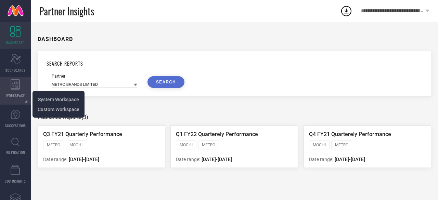
click at [14, 98] on span "WORKSPACE" at bounding box center [15, 95] width 19 height 5
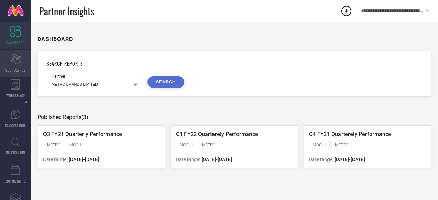
click at [13, 68] on span "SCORECARDS" at bounding box center [15, 70] width 20 height 5
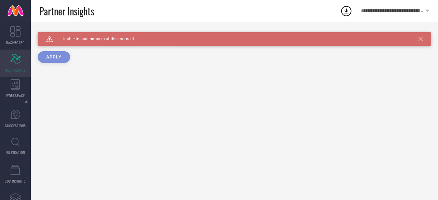
type input "All"
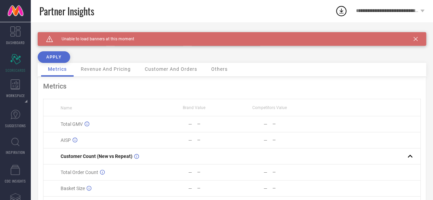
click at [107, 67] on span "Revenue And Pricing" at bounding box center [106, 68] width 50 height 5
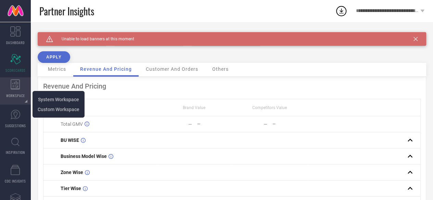
click at [19, 92] on div "WORKSPACE" at bounding box center [15, 90] width 31 height 27
click at [61, 96] on li "System Workspace" at bounding box center [58, 100] width 49 height 10
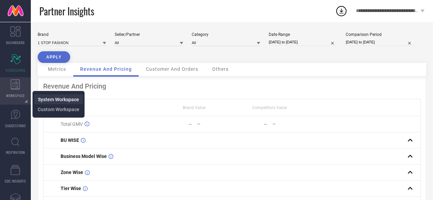
click at [61, 96] on li "System Workspace" at bounding box center [58, 100] width 49 height 10
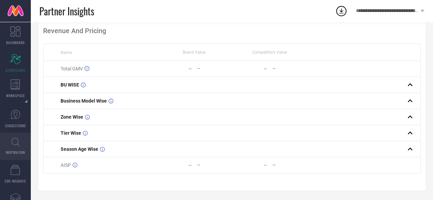
scroll to position [57, 0]
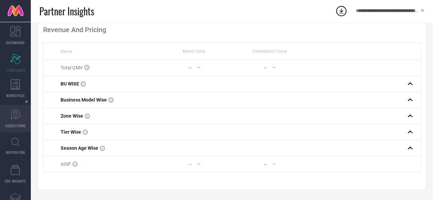
click at [8, 113] on link "SUGGESTIONS" at bounding box center [15, 118] width 31 height 27
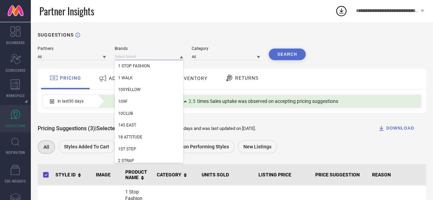
click at [147, 58] on input at bounding box center [149, 56] width 68 height 7
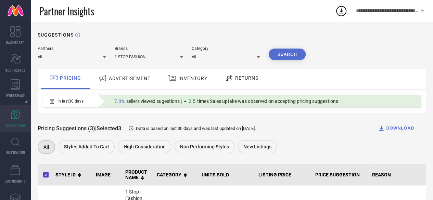
click at [92, 59] on input at bounding box center [72, 56] width 68 height 7
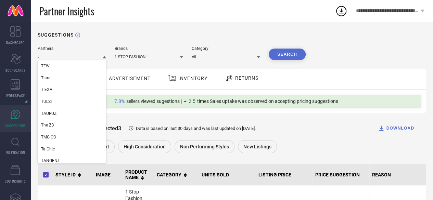
type input "t"
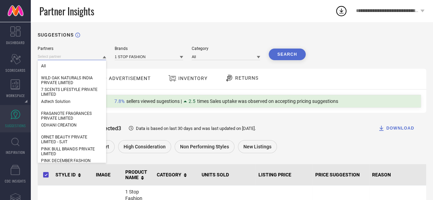
paste input "TAHVO DESIGNS AND PRODUCTIONS PRIVATE LIMITED"
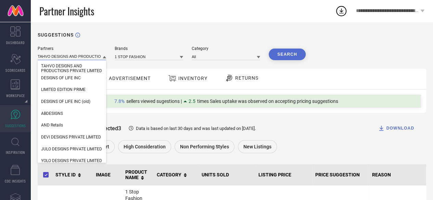
scroll to position [0, 37]
type input "TAHVO DESIGNS AND PRODUCTIONS PRIVATE LIMITED"
click at [54, 78] on span "DESIGNS OF LIFE INC" at bounding box center [61, 78] width 40 height 5
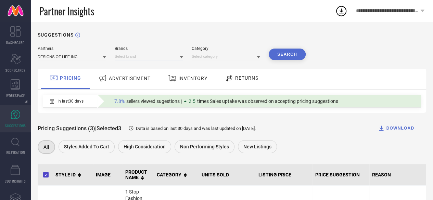
click at [135, 57] on input at bounding box center [149, 56] width 68 height 7
click at [205, 57] on input at bounding box center [226, 56] width 68 height 7
click at [131, 59] on input at bounding box center [149, 56] width 68 height 7
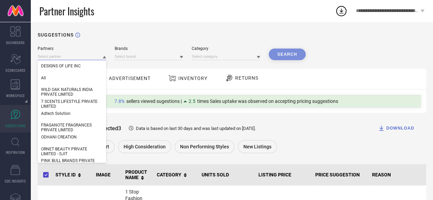
click at [84, 58] on input at bounding box center [72, 56] width 68 height 7
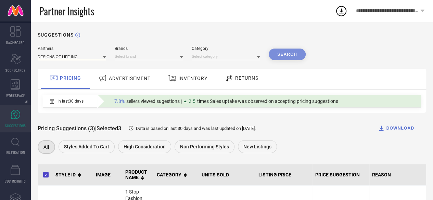
paste input "TAHVO DESIGNS AND PRODUCTIONS PRIVATE LIMITED"
type input "TAHVO DESIGNS AND PRODUCTIONS PRIVATE LIMITED"
click at [135, 58] on input at bounding box center [149, 56] width 68 height 7
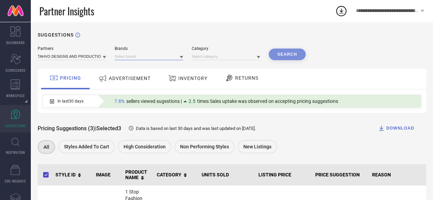
click at [135, 58] on input at bounding box center [149, 56] width 68 height 7
type input "t"
click at [135, 58] on input "t" at bounding box center [149, 56] width 68 height 7
click at [157, 46] on div "SUGGESTIONS Partners TAHVO DESIGNS AND PRODUCTIONS PRIVATE LIMITED Brands Categ…" at bounding box center [232, 192] width 402 height 341
click at [104, 58] on div "Partners TAHVO DESIGNS AND PRODUCTIONS PRIVATE LIMITED Brands Category Search" at bounding box center [172, 53] width 268 height 14
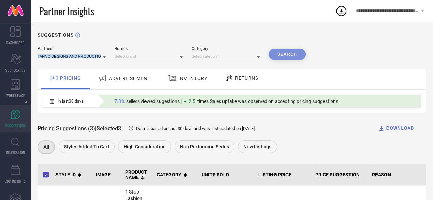
click at [104, 58] on icon at bounding box center [104, 57] width 3 height 2
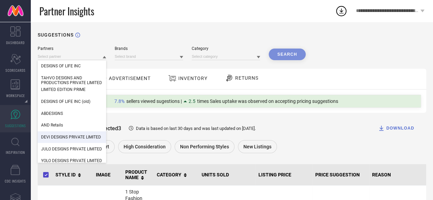
scroll to position [24, 0]
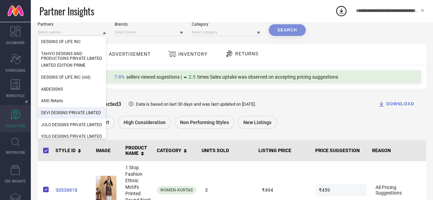
click at [281, 33] on div "Search" at bounding box center [287, 30] width 37 height 12
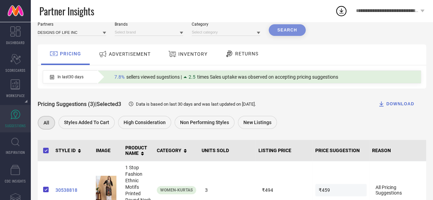
click at [281, 33] on div "Search" at bounding box center [287, 30] width 37 height 12
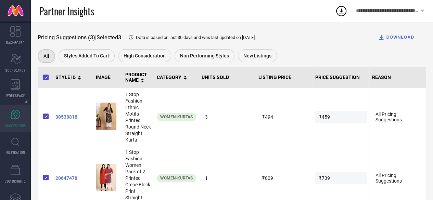
scroll to position [101, 0]
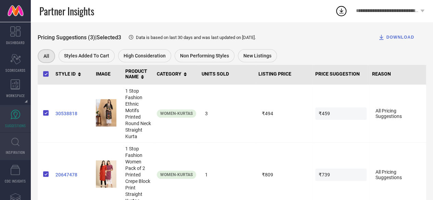
click at [13, 148] on link "INSPIRATION" at bounding box center [15, 146] width 31 height 27
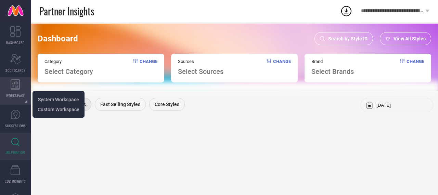
click at [13, 84] on icon at bounding box center [16, 84] width 10 height 10
click at [61, 100] on span "System Workspace" at bounding box center [58, 99] width 41 height 5
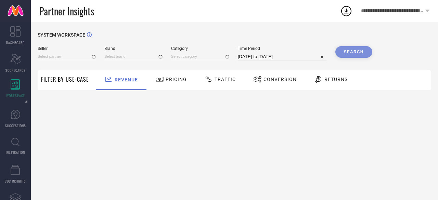
type input "All"
type input "1 STOP FASHION"
type input "All"
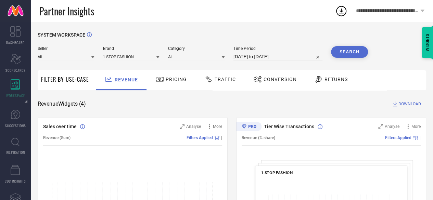
click at [180, 83] on div "Pricing" at bounding box center [171, 80] width 35 height 12
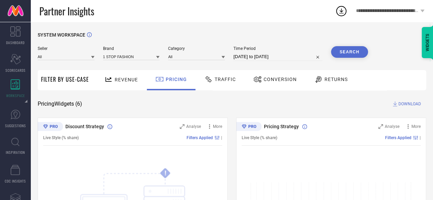
click at [268, 78] on span "Conversion" at bounding box center [280, 79] width 33 height 5
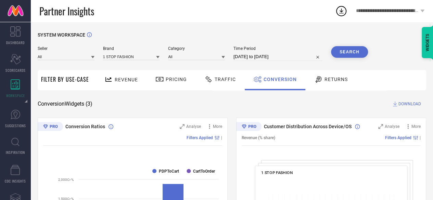
click at [129, 78] on span "Revenue" at bounding box center [126, 79] width 23 height 5
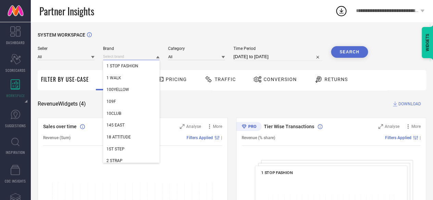
click at [121, 57] on input at bounding box center [131, 56] width 57 height 7
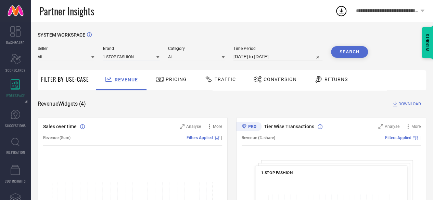
click at [121, 57] on input at bounding box center [131, 56] width 57 height 7
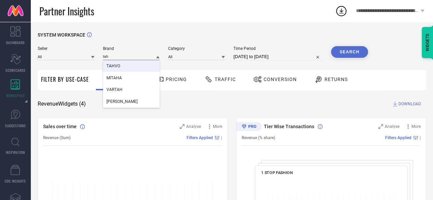
type input "tah"
click at [126, 65] on div "TAHVO" at bounding box center [131, 66] width 57 height 12
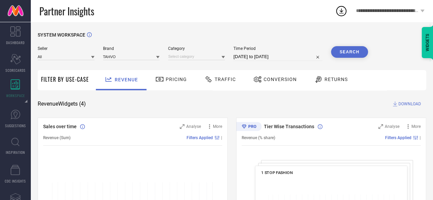
click at [338, 57] on button "Search" at bounding box center [349, 52] width 37 height 12
click at [338, 57] on div "Search" at bounding box center [349, 52] width 37 height 12
click at [346, 52] on div "Search" at bounding box center [349, 52] width 37 height 12
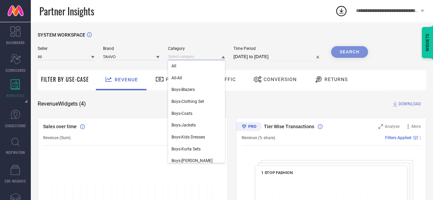
click at [212, 54] on input at bounding box center [196, 56] width 57 height 7
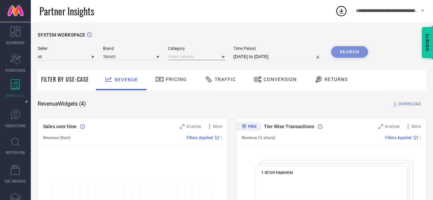
click at [205, 57] on input at bounding box center [196, 56] width 57 height 7
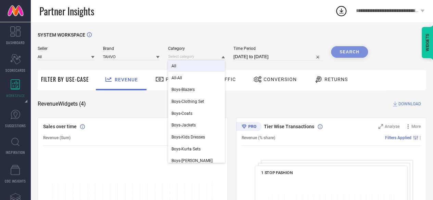
click at [190, 68] on div "All" at bounding box center [196, 66] width 57 height 12
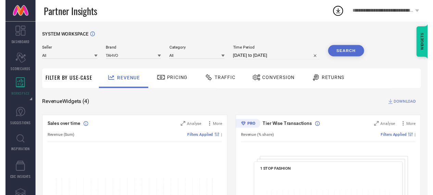
select select "7"
select select "2025"
select select "8"
select select "2025"
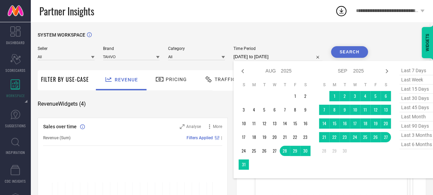
click at [260, 59] on input "[DATE] to [DATE]" at bounding box center [278, 57] width 89 height 8
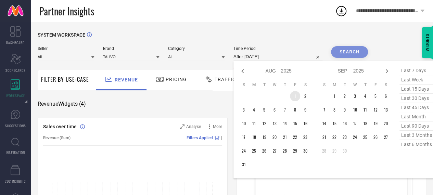
click at [299, 100] on td "1" at bounding box center [295, 96] width 10 height 10
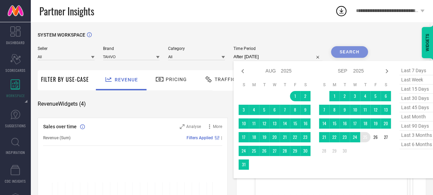
type input "[DATE] to [DATE]"
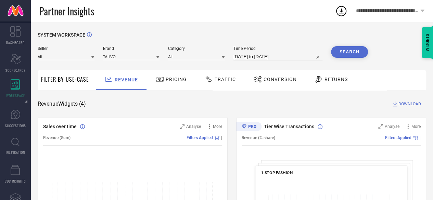
click at [357, 53] on button "Search" at bounding box center [349, 52] width 37 height 12
click at [172, 76] on div "Pricing" at bounding box center [171, 80] width 35 height 12
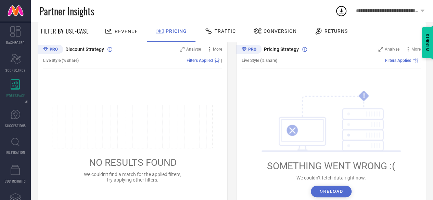
scroll to position [68, 0]
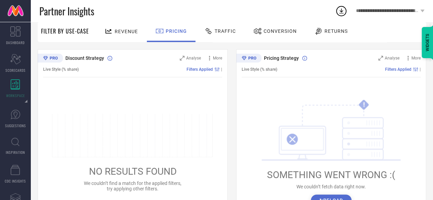
click at [280, 30] on span "Conversion" at bounding box center [280, 30] width 33 height 5
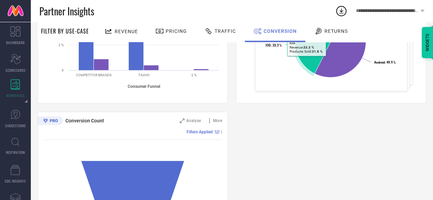
scroll to position [186, 0]
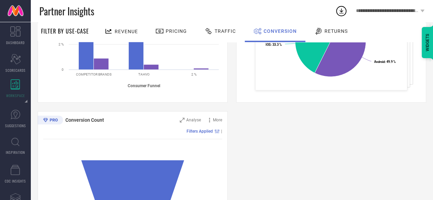
click at [329, 37] on div "Returns" at bounding box center [331, 32] width 51 height 20
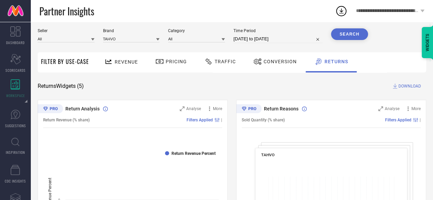
scroll to position [0, 0]
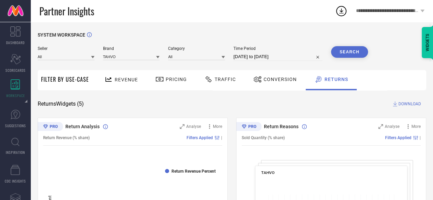
click at [225, 82] on span "Traffic" at bounding box center [225, 79] width 21 height 5
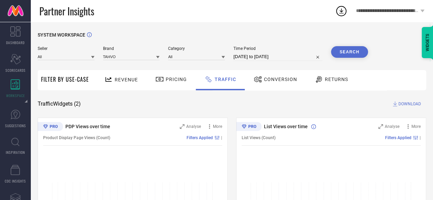
click at [67, 80] on span "Filter By Use-Case" at bounding box center [65, 79] width 48 height 8
click at [112, 78] on icon at bounding box center [108, 79] width 9 height 9
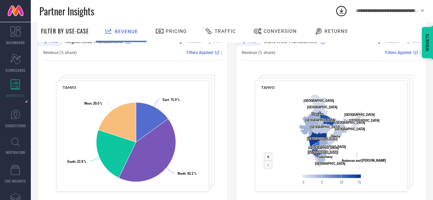
scroll to position [279, 0]
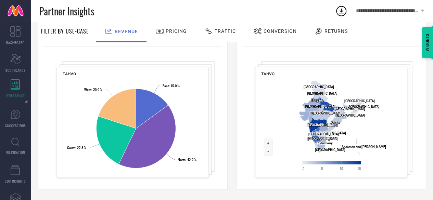
click at [364, 104] on rect at bounding box center [331, 127] width 140 height 99
click at [362, 103] on rect at bounding box center [331, 127] width 140 height 99
click at [312, 135] on text "Goa ​ [GEOGRAPHIC_DATA]" at bounding box center [324, 135] width 30 height 4
